Goal: Task Accomplishment & Management: Complete application form

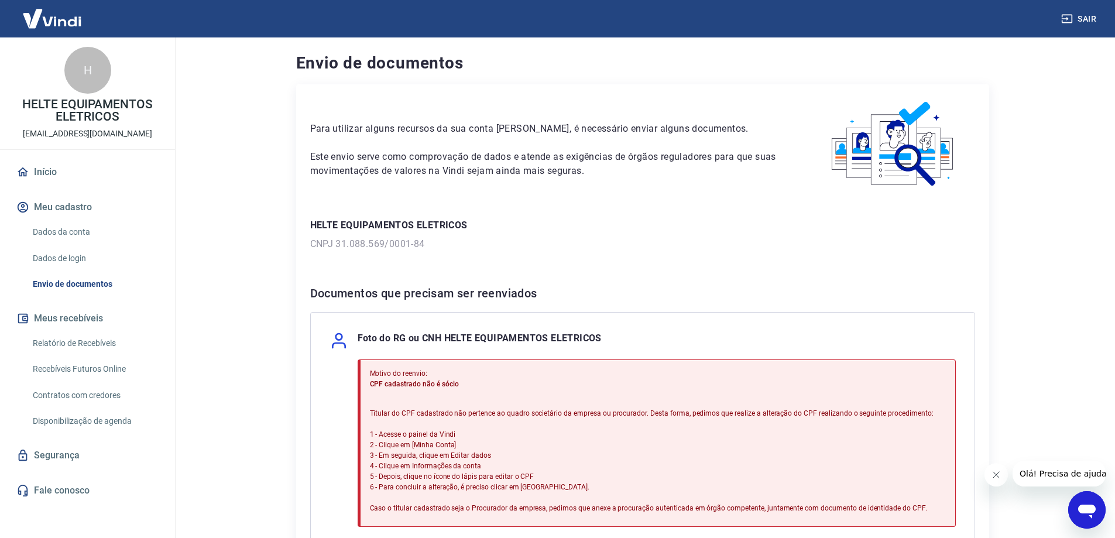
click at [67, 285] on link "Envio de documentos" at bounding box center [94, 284] width 133 height 24
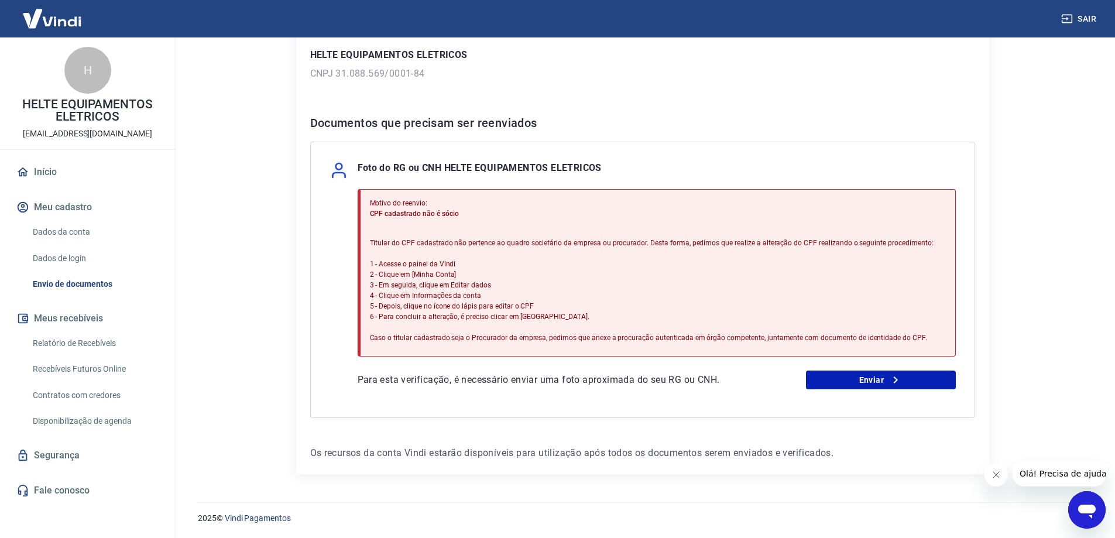
scroll to position [171, 0]
click at [841, 382] on link "Enviar" at bounding box center [881, 379] width 150 height 19
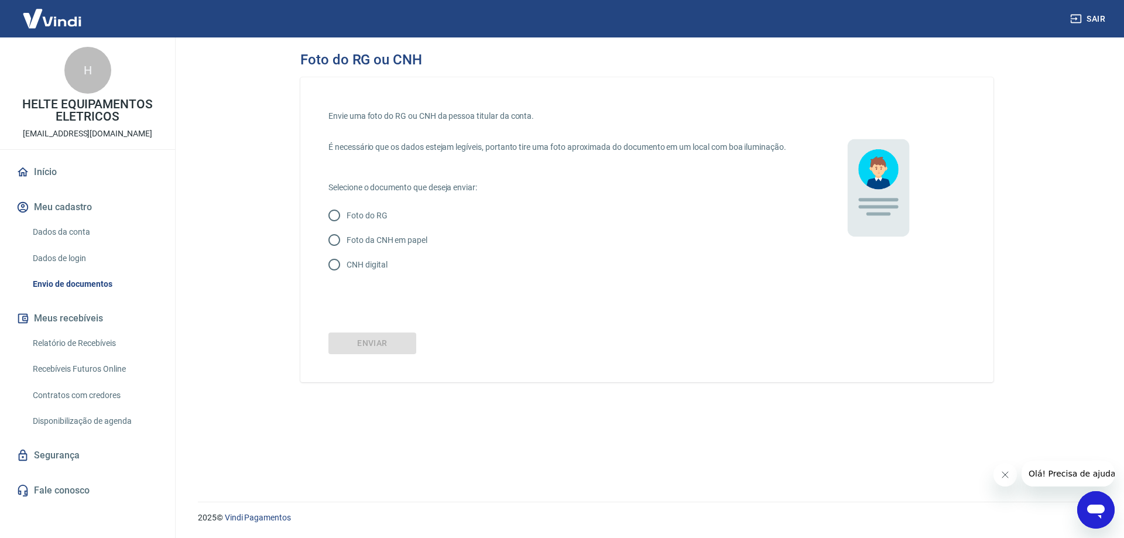
click at [336, 277] on input "CNH digital" at bounding box center [334, 264] width 25 height 25
radio input "true"
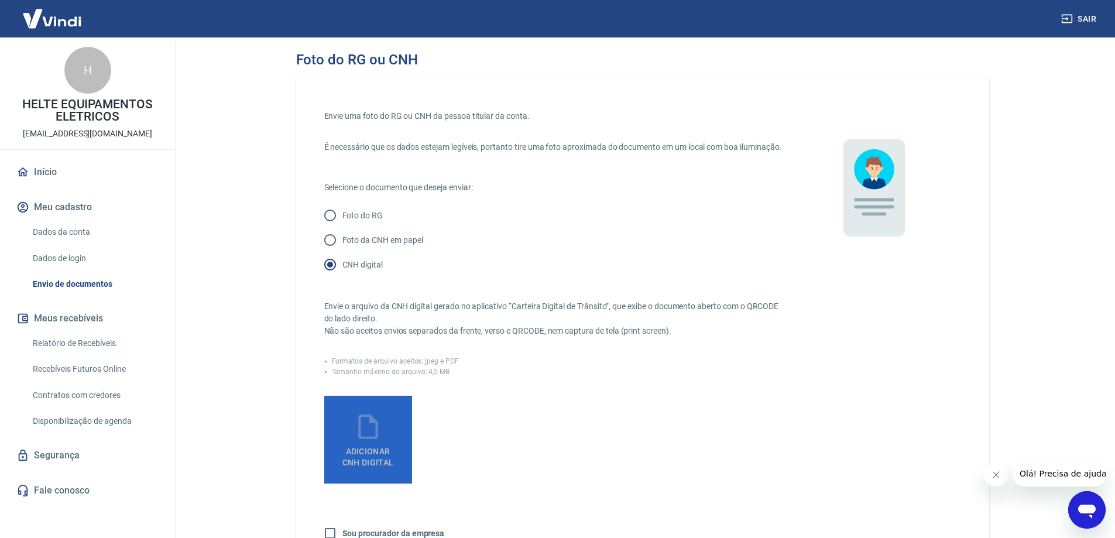
click at [368, 441] on icon at bounding box center [368, 426] width 29 height 29
click at [0, 0] on input "Adicionar CNH Digital" at bounding box center [0, 0] width 0 height 0
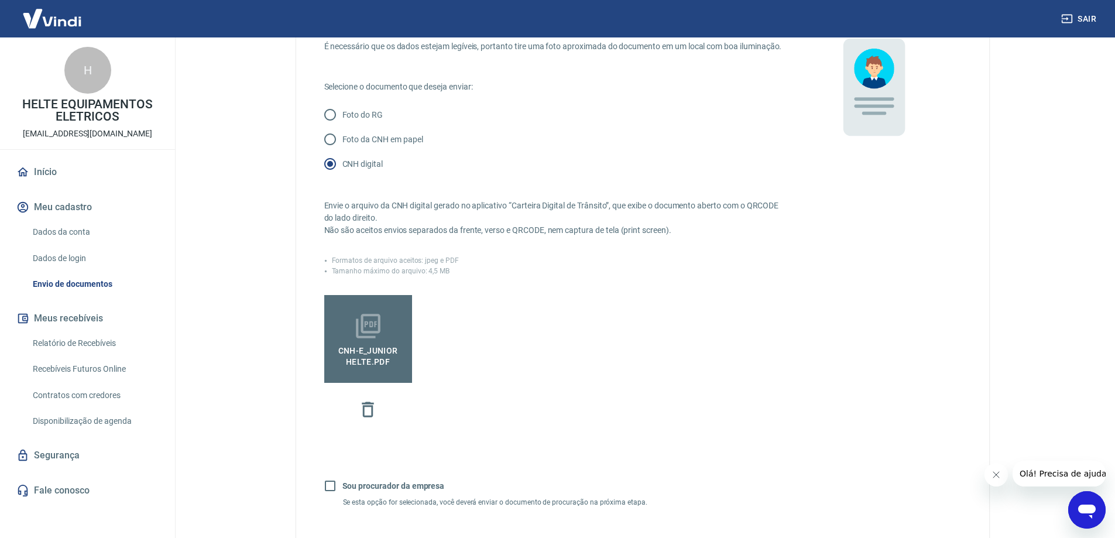
scroll to position [176, 0]
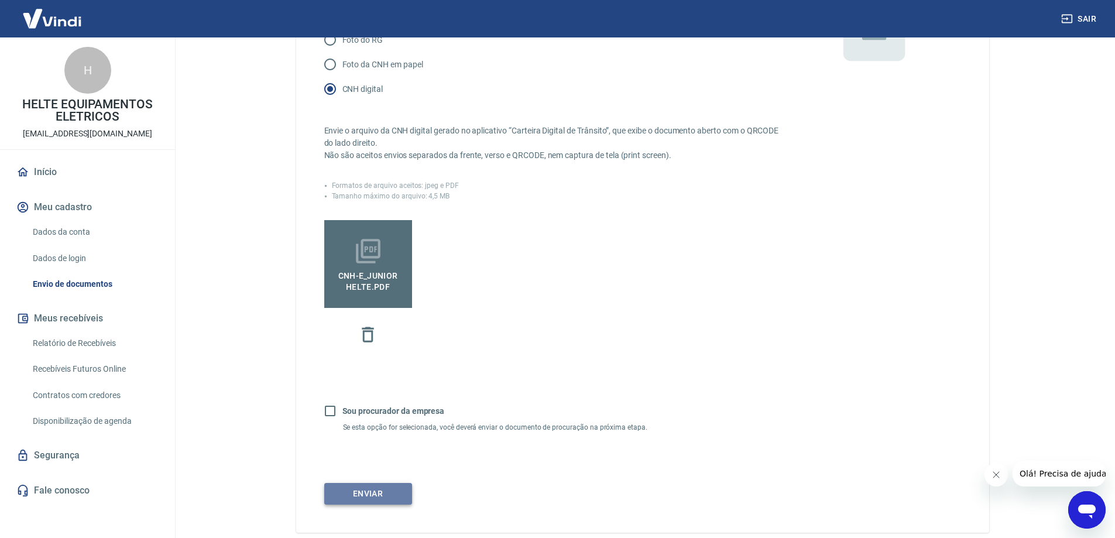
click at [368, 505] on button "Enviar" at bounding box center [368, 494] width 88 height 22
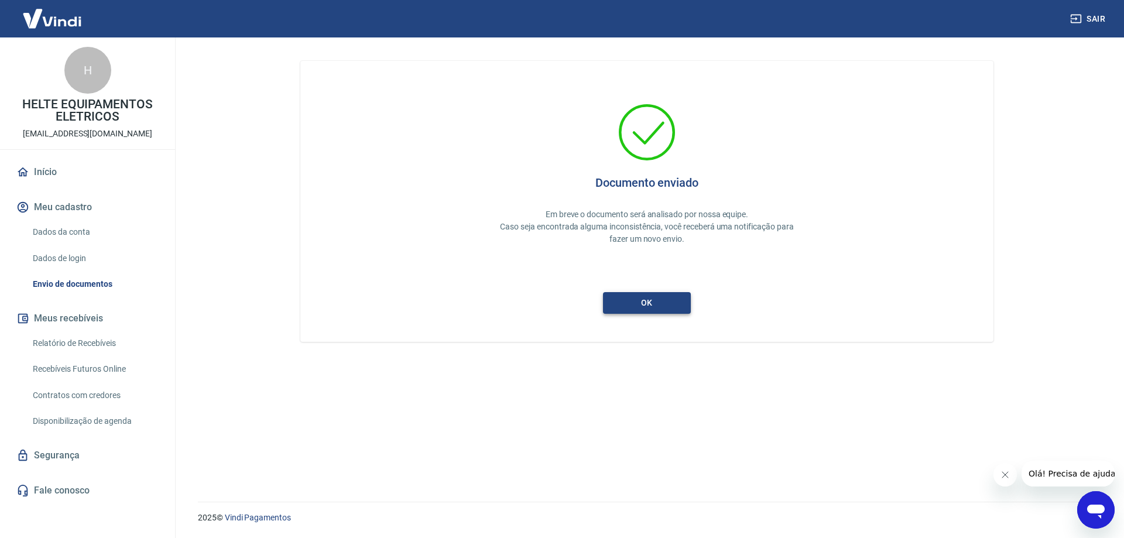
click at [646, 308] on button "ok" at bounding box center [647, 303] width 88 height 22
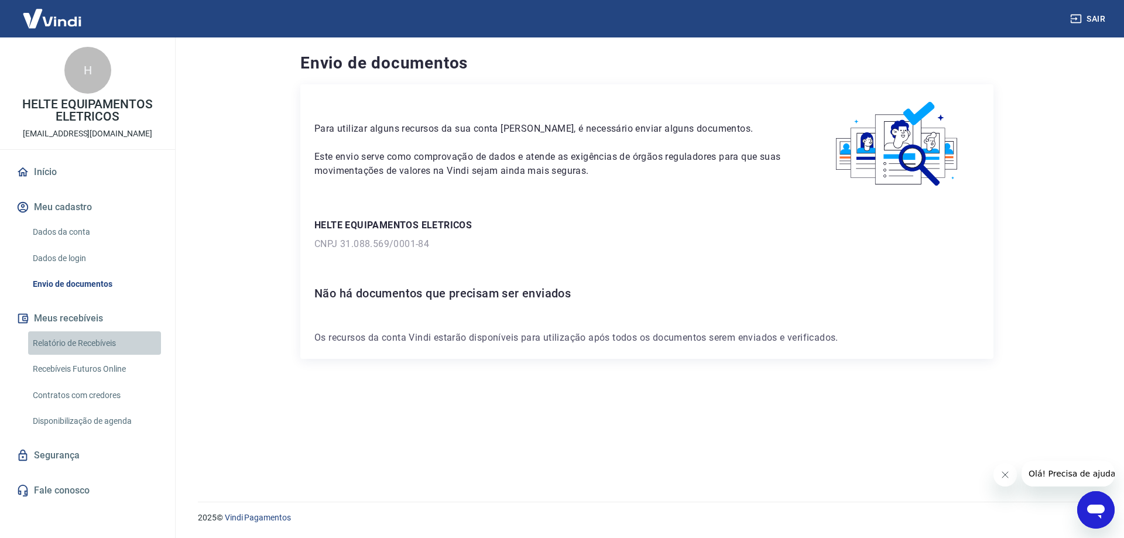
click at [95, 344] on link "Relatório de Recebíveis" at bounding box center [94, 343] width 133 height 24
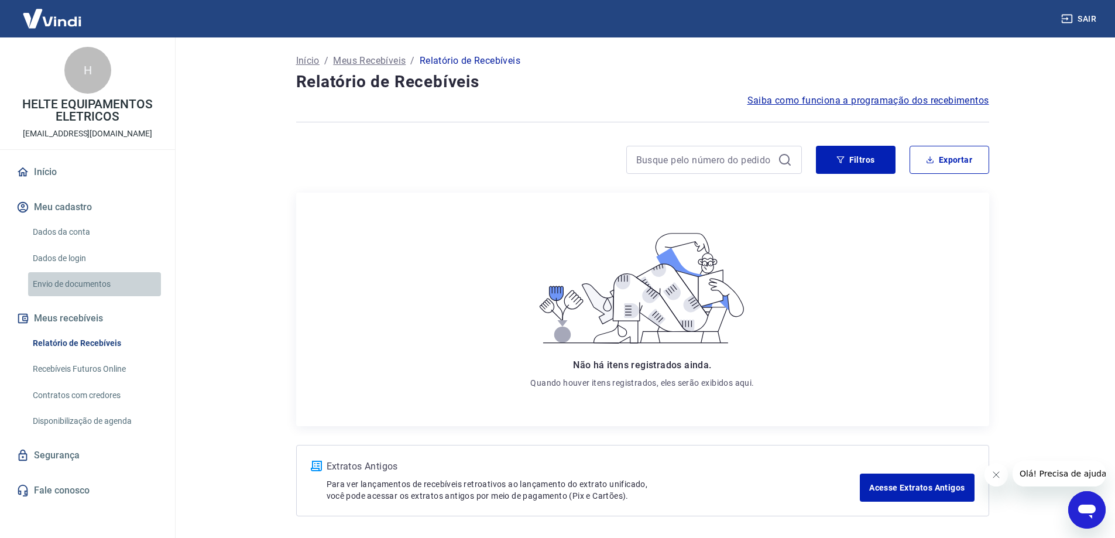
click at [78, 279] on link "Envio de documentos" at bounding box center [94, 284] width 133 height 24
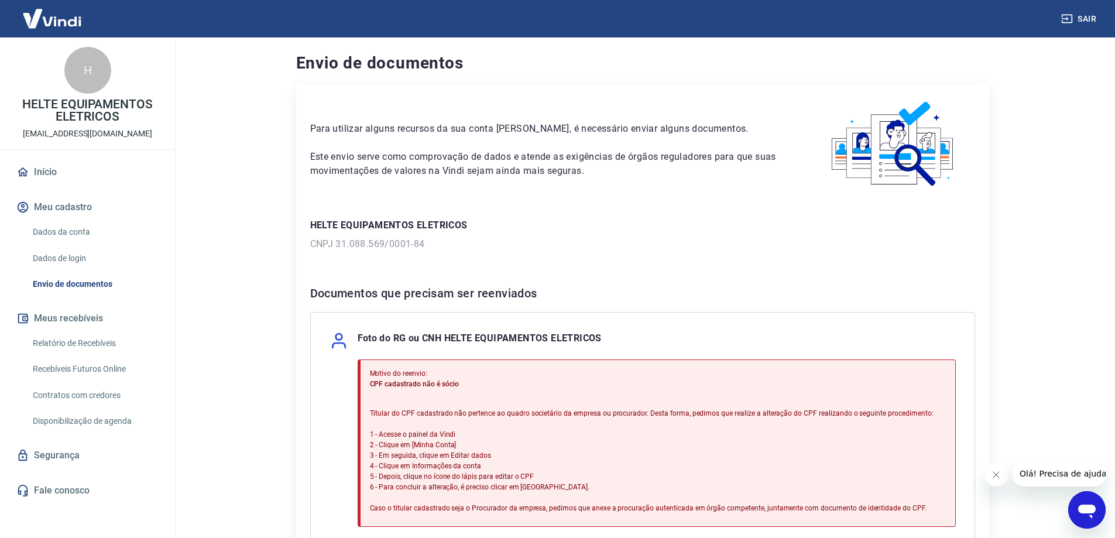
click at [76, 255] on link "Dados de login" at bounding box center [94, 259] width 133 height 24
